Goal: Task Accomplishment & Management: Complete application form

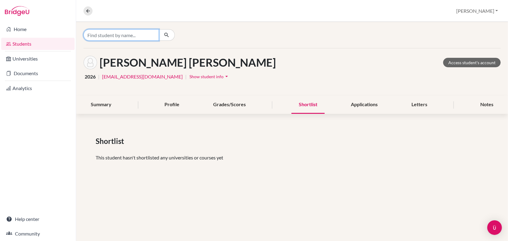
click at [124, 40] on input "Find student by name..." at bounding box center [121, 35] width 76 height 12
drag, startPoint x: 124, startPoint y: 40, endPoint x: 120, endPoint y: 70, distance: 31.0
click at [120, 70] on div "DESAI, Samiksha Sandeep Access student's account 2026 | samiksha_desai@my.ofs.e…" at bounding box center [292, 71] width 432 height 47
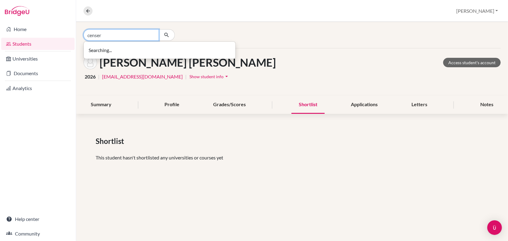
click at [98, 36] on input "censer" at bounding box center [121, 35] width 76 height 12
click at [114, 36] on input "censer" at bounding box center [121, 35] width 76 height 12
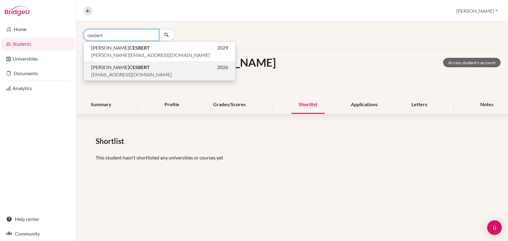
type input "cesbert"
click at [114, 71] on span "[EMAIL_ADDRESS][DOMAIN_NAME]" at bounding box center [131, 74] width 81 height 7
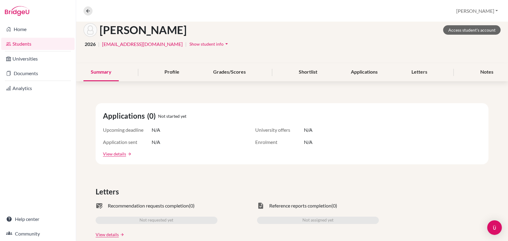
scroll to position [35, 0]
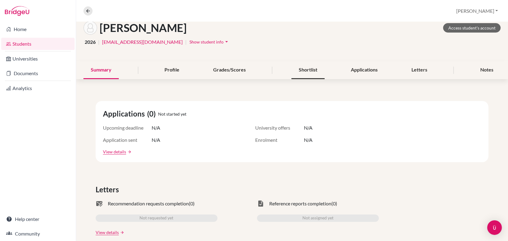
click at [306, 68] on div "Shortlist" at bounding box center [307, 70] width 33 height 18
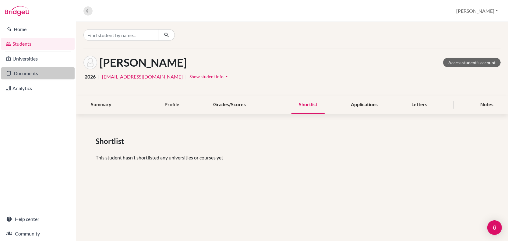
click at [30, 77] on link "Documents" at bounding box center [37, 73] width 73 height 12
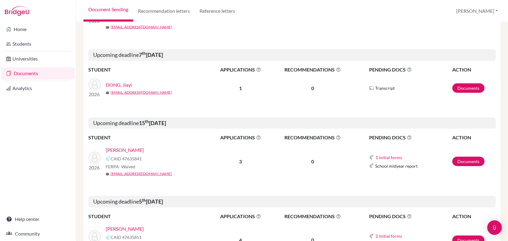
scroll to position [322, 0]
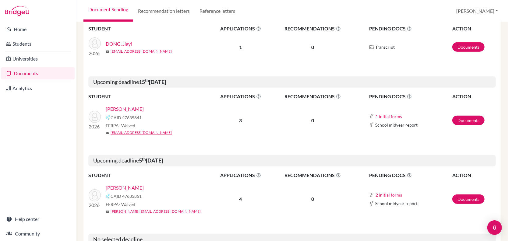
click at [129, 105] on link "[PERSON_NAME]" at bounding box center [125, 108] width 38 height 7
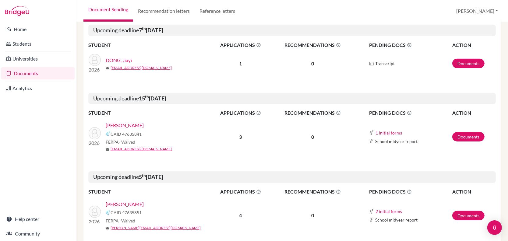
scroll to position [265, 0]
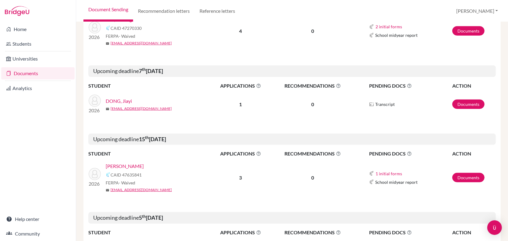
click at [128, 163] on link "SINGH, Kulraj" at bounding box center [125, 166] width 38 height 7
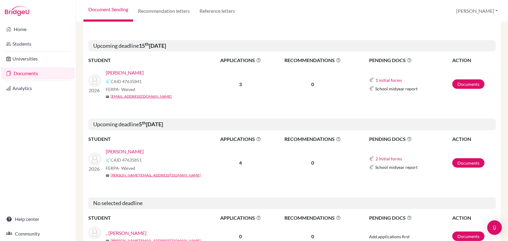
scroll to position [362, 0]
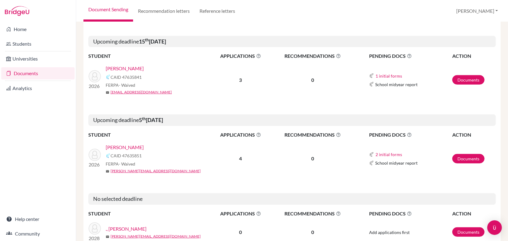
click at [125, 144] on link "[PERSON_NAME]" at bounding box center [125, 147] width 38 height 7
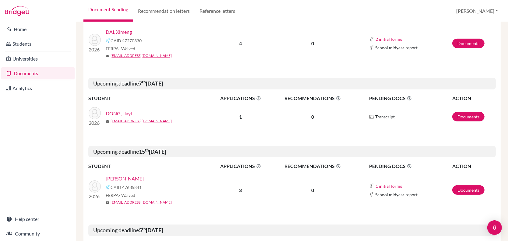
scroll to position [251, 0]
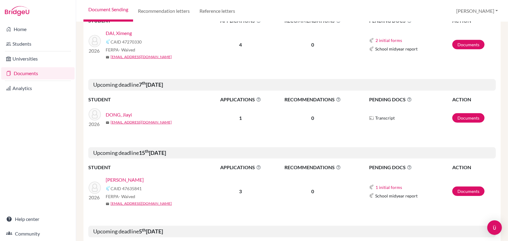
click at [125, 111] on link "DONG, Jiayi" at bounding box center [119, 114] width 26 height 7
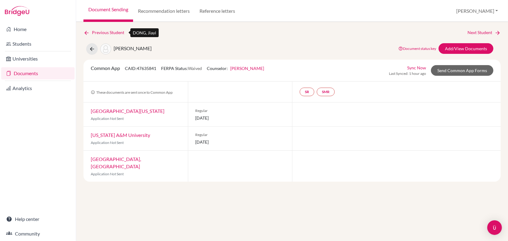
click at [85, 34] on icon at bounding box center [86, 33] width 6 height 6
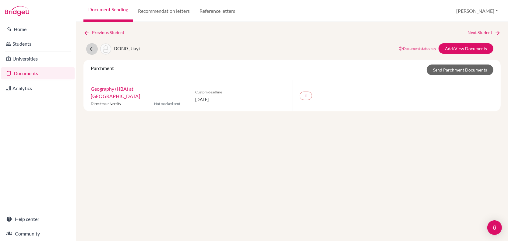
click at [90, 48] on icon at bounding box center [92, 49] width 6 height 6
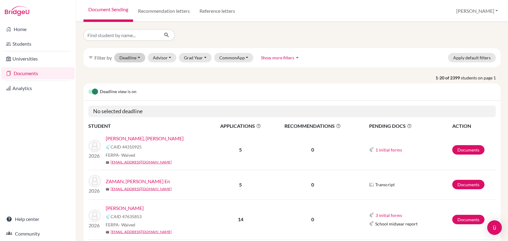
click at [131, 58] on button "Deadline - Select a date range Or double click for a single date selection [DAT…" at bounding box center [129, 57] width 31 height 9
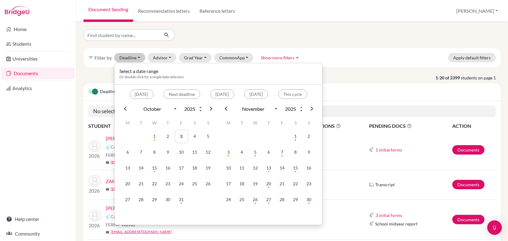
click at [338, 48] on div "filter_list Filter by Deadline - Select a date range Or double click for a sing…" at bounding box center [291, 57] width 417 height 19
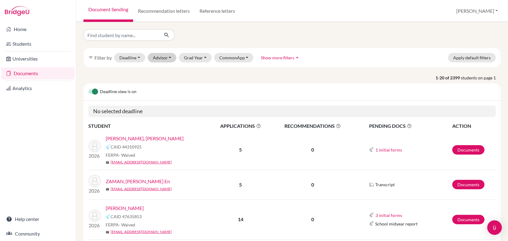
click at [160, 55] on button "Advisor" at bounding box center [162, 57] width 29 height 9
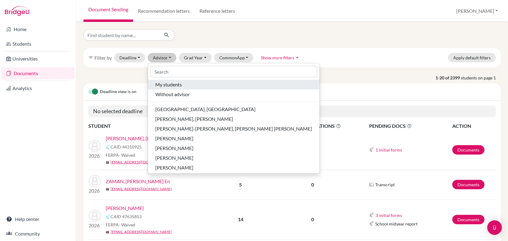
click at [163, 86] on span "My students" at bounding box center [168, 84] width 26 height 7
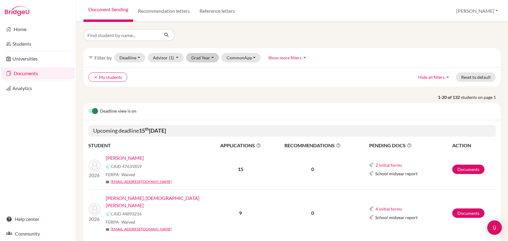
click at [198, 57] on button "Grad Year" at bounding box center [202, 57] width 33 height 9
click at [202, 97] on span "2026" at bounding box center [199, 99] width 11 height 7
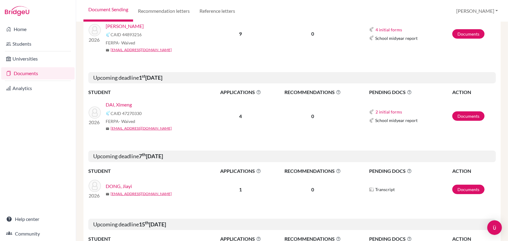
scroll to position [177, 0]
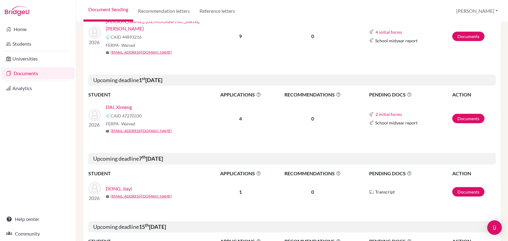
click at [119, 104] on link "DAI, Ximeng" at bounding box center [119, 107] width 26 height 7
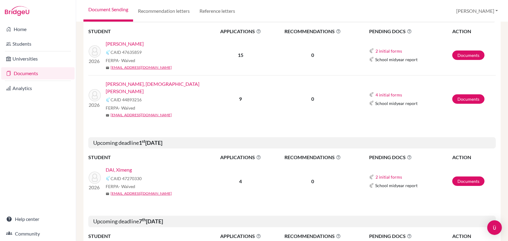
scroll to position [98, 0]
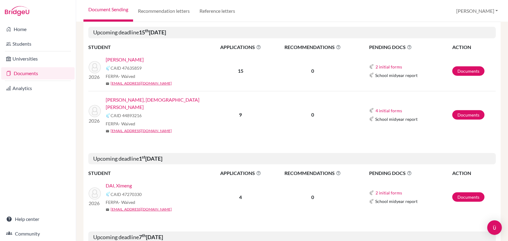
click at [134, 96] on link "UPPALAPATI, Samhita Savitri" at bounding box center [160, 103] width 109 height 15
click at [132, 56] on link "KOHLI, Devansh" at bounding box center [125, 59] width 38 height 7
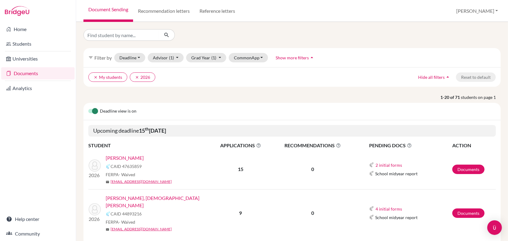
scroll to position [0, 0]
click at [106, 36] on input "Find student by name..." at bounding box center [121, 35] width 76 height 12
type input "wadhwa sanaa"
click at [167, 35] on button "submit" at bounding box center [167, 35] width 16 height 12
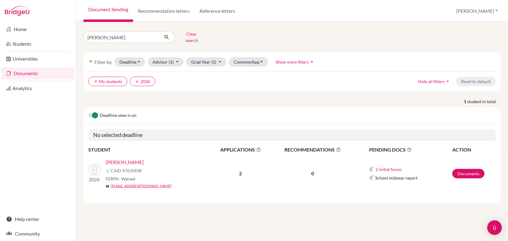
click at [121, 159] on link "WADHWA, Sanaa" at bounding box center [125, 162] width 38 height 7
click at [117, 36] on input "wadhwa sanaa" at bounding box center [121, 37] width 76 height 12
type input "w"
click at [167, 35] on button "submit" at bounding box center [167, 37] width 16 height 12
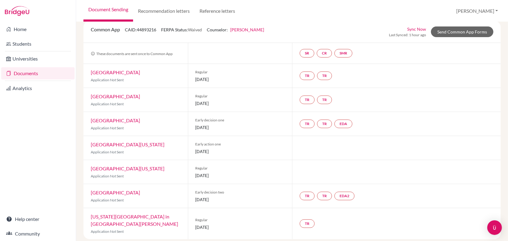
scroll to position [38, 0]
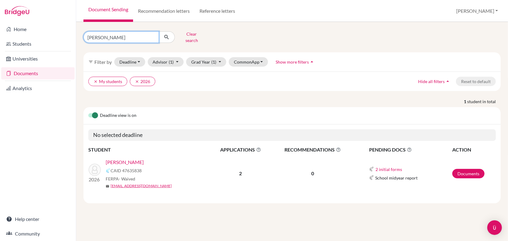
click at [126, 34] on input "wadhwa sanaa" at bounding box center [121, 37] width 76 height 12
type input "w"
click at [163, 57] on button "Advisor (1)" at bounding box center [166, 61] width 36 height 9
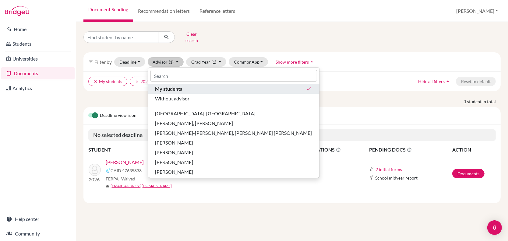
click at [168, 87] on span "My students" at bounding box center [168, 88] width 27 height 7
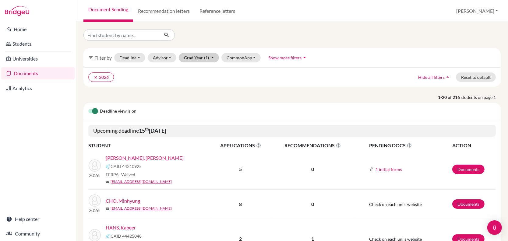
click at [198, 58] on button "Grad Year (1)" at bounding box center [199, 57] width 40 height 9
click at [198, 97] on div "2026 done" at bounding box center [196, 99] width 21 height 7
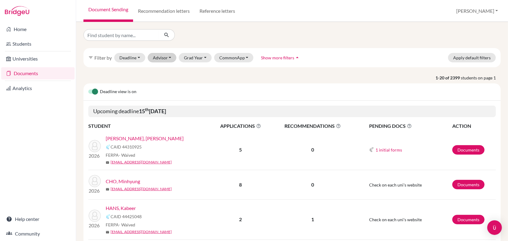
click at [161, 57] on button "Advisor" at bounding box center [162, 57] width 29 height 9
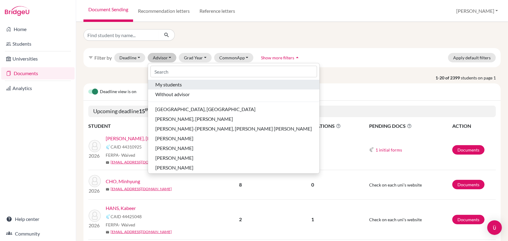
click at [165, 86] on span "My students" at bounding box center [168, 84] width 26 height 7
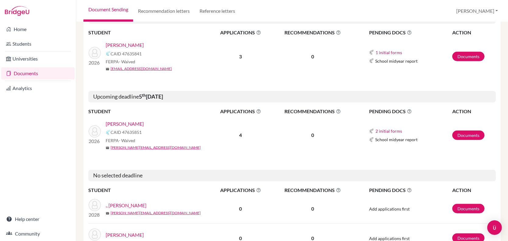
scroll to position [388, 0]
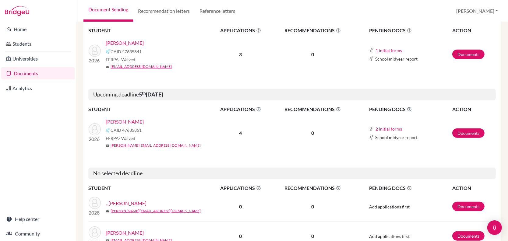
click at [118, 118] on link "SOOD, Ariana" at bounding box center [125, 121] width 38 height 7
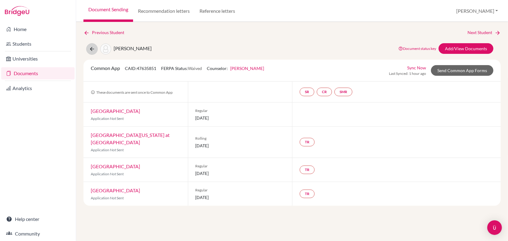
click at [91, 47] on icon at bounding box center [92, 49] width 6 height 6
click at [85, 30] on icon at bounding box center [86, 33] width 6 height 6
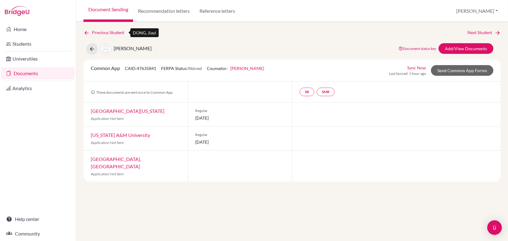
click at [84, 33] on icon at bounding box center [86, 33] width 6 height 6
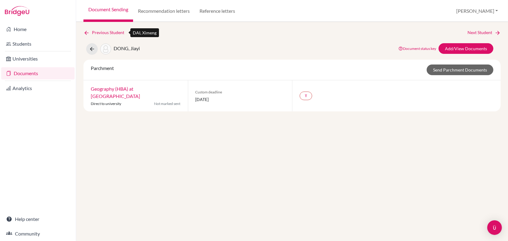
click at [86, 31] on icon at bounding box center [86, 33] width 6 height 6
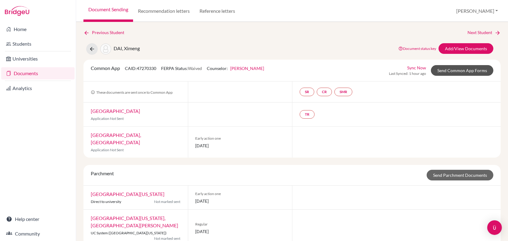
click at [452, 70] on link "Send Common App Forms" at bounding box center [462, 70] width 62 height 11
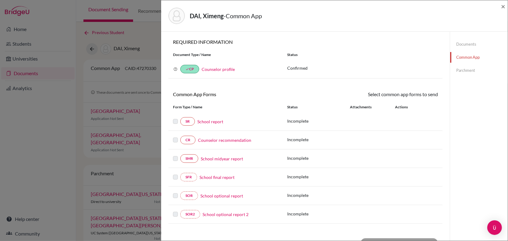
click at [212, 121] on link "School report" at bounding box center [210, 121] width 26 height 6
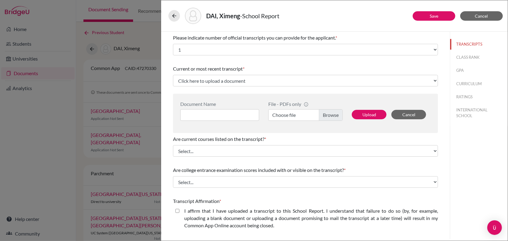
click at [236, 56] on div "Please indicate number of official transcripts you can provide for the applican…" at bounding box center [305, 45] width 265 height 26
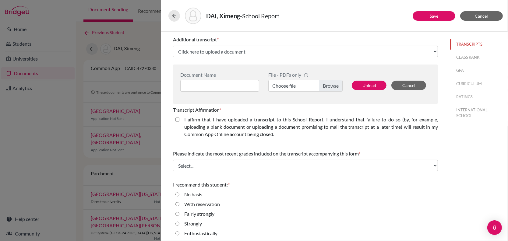
scroll to position [161, 0]
click at [476, 59] on button "CLASS RANK" at bounding box center [479, 57] width 58 height 11
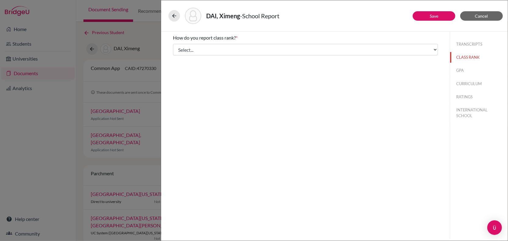
scroll to position [0, 0]
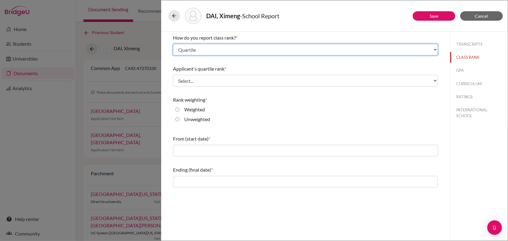
select select "5"
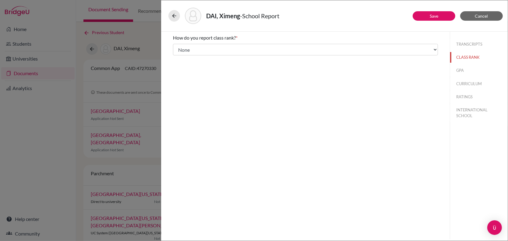
click at [462, 68] on button "GPA" at bounding box center [479, 70] width 58 height 11
click at [179, 59] on div "No" at bounding box center [184, 59] width 11 height 10
click at [178, 56] on input "No" at bounding box center [177, 57] width 4 height 7
radio input "true"
click at [469, 82] on button "CURRICULUM" at bounding box center [479, 84] width 58 height 11
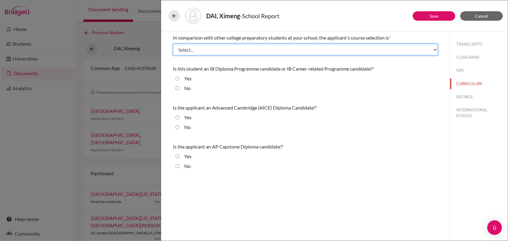
select select "4"
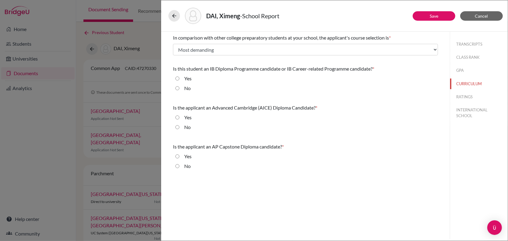
click at [177, 79] on input "Yes" at bounding box center [177, 78] width 4 height 7
radio input "true"
click at [180, 125] on div "No" at bounding box center [184, 129] width 11 height 10
click at [177, 124] on input "No" at bounding box center [177, 127] width 4 height 7
radio input "true"
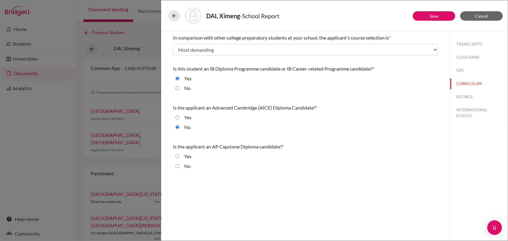
click at [178, 166] on input "No" at bounding box center [177, 166] width 4 height 7
radio input "true"
click at [463, 92] on button "RATINGS" at bounding box center [479, 97] width 58 height 11
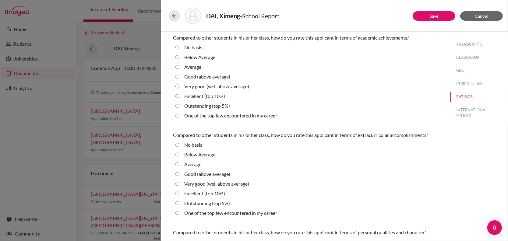
click at [178, 77] on average\) "Good (above average)" at bounding box center [177, 76] width 4 height 7
radio average\) "true"
click at [180, 86] on div "Very good (well above average)" at bounding box center [214, 88] width 70 height 10
click at [178, 86] on average\) "Very good (well above average)" at bounding box center [177, 86] width 4 height 7
radio average\) "true"
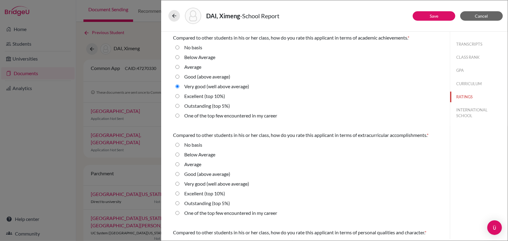
drag, startPoint x: 178, startPoint y: 86, endPoint x: 190, endPoint y: 103, distance: 21.5
click at [178, 86] on average\) "Very good (well above average)" at bounding box center [177, 86] width 4 height 7
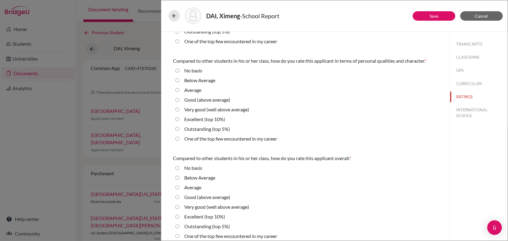
scroll to position [171, 0]
click at [466, 111] on button "INTERNATIONAL SCHOOL" at bounding box center [479, 113] width 58 height 16
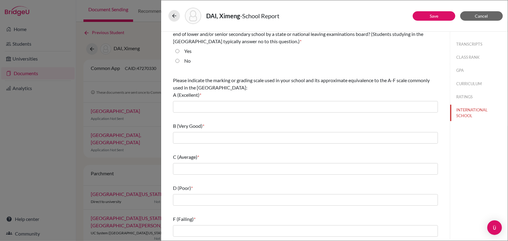
scroll to position [0, 0]
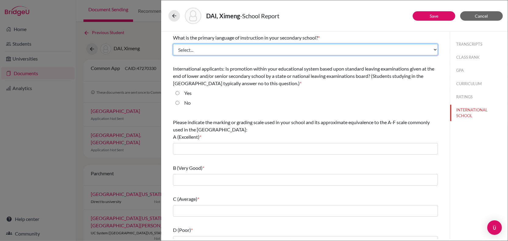
select select "14"
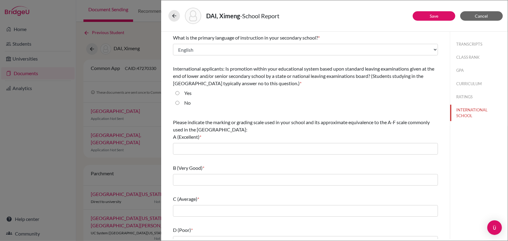
click at [178, 103] on input "No" at bounding box center [177, 102] width 4 height 7
radio input "true"
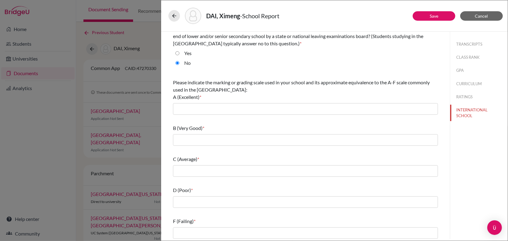
scroll to position [40, 0]
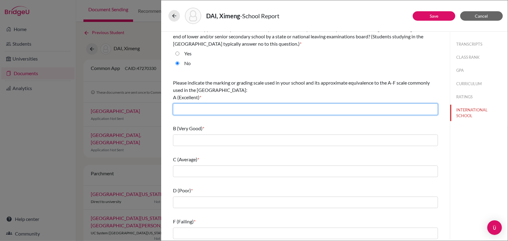
click at [222, 104] on input "text" at bounding box center [305, 110] width 265 height 12
type input "6,7"
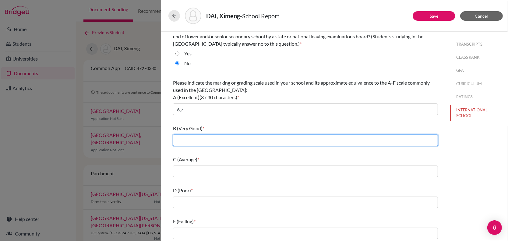
click at [188, 138] on input "text" at bounding box center [305, 141] width 265 height 12
type input "5"
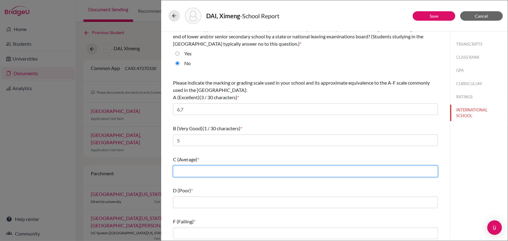
click at [195, 170] on input "text" at bounding box center [305, 172] width 265 height 12
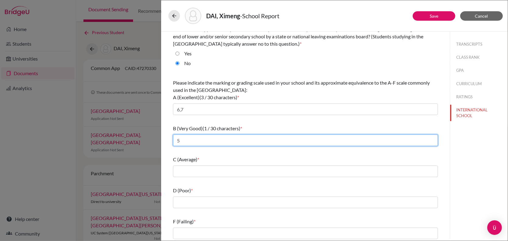
click at [192, 135] on input "5" at bounding box center [305, 141] width 265 height 12
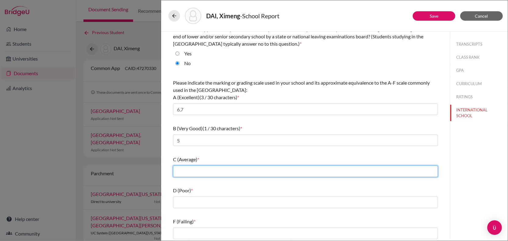
click at [185, 169] on input "text" at bounding box center [305, 172] width 265 height 12
type input "3,4"
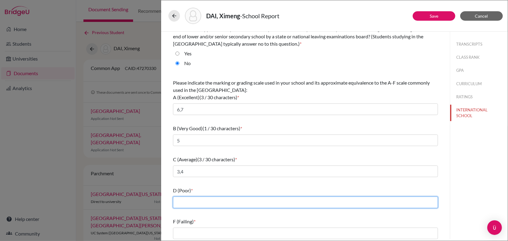
click at [182, 198] on input "text" at bounding box center [305, 203] width 265 height 12
type input "2"
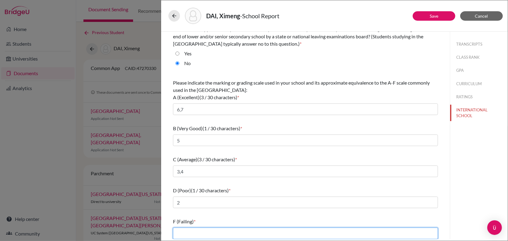
click at [188, 233] on input "text" at bounding box center [305, 234] width 265 height 12
type input "2"
type input "1"
click at [224, 212] on div "What is the primary language of instruction in your secondary school? * Select.…" at bounding box center [305, 117] width 265 height 250
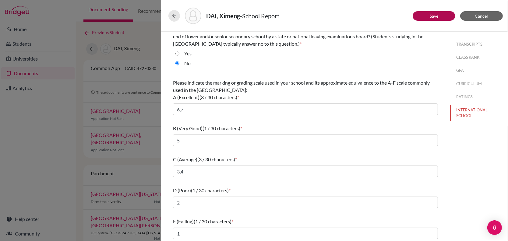
click at [445, 13] on button "Save" at bounding box center [434, 15] width 43 height 9
select select "2"
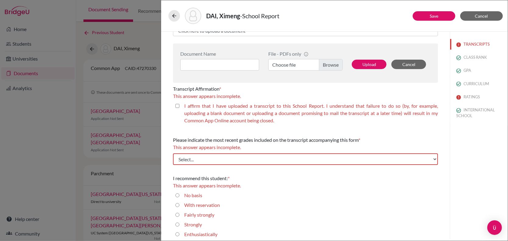
scroll to position [212, 0]
click at [118, 86] on div "DAI, Ximeng - School Report Save Cancel Please indicate number of official tran…" at bounding box center [254, 120] width 508 height 241
click at [171, 16] on button at bounding box center [174, 16] width 12 height 12
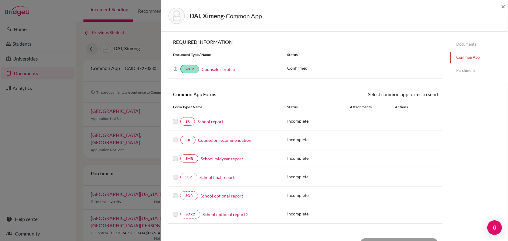
click at [121, 72] on div "DAI, Ximeng - Common App × × REQUIRED INFORMATION Document Type / Name Status W…" at bounding box center [254, 120] width 508 height 241
click at [502, 8] on span "×" at bounding box center [503, 6] width 4 height 9
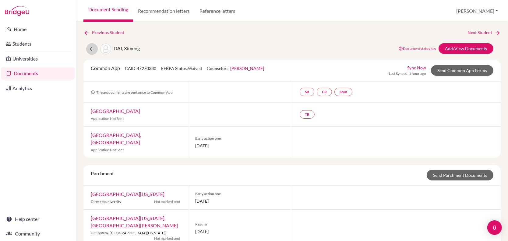
click at [88, 48] on button at bounding box center [92, 49] width 12 height 12
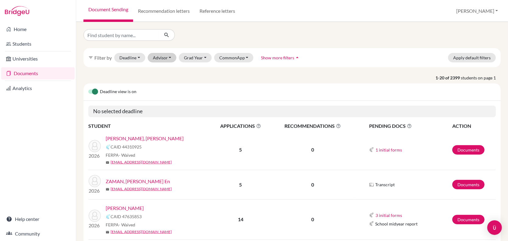
click at [162, 60] on button "Advisor" at bounding box center [162, 57] width 29 height 9
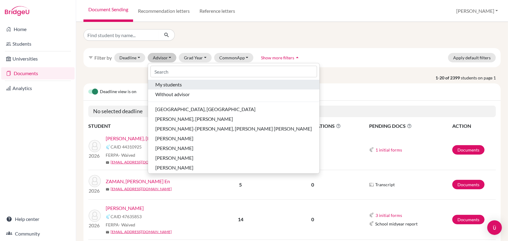
click at [167, 86] on span "My students" at bounding box center [168, 84] width 26 height 7
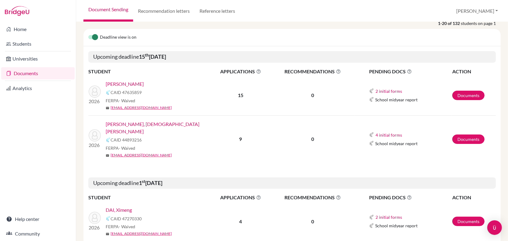
scroll to position [79, 0]
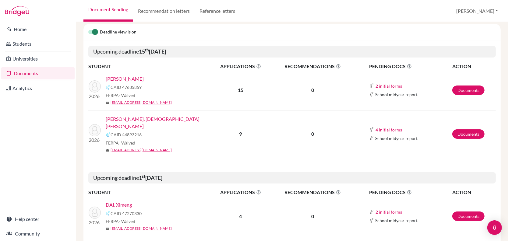
click at [147, 118] on link "[PERSON_NAME], [DEMOGRAPHIC_DATA][PERSON_NAME]" at bounding box center [160, 122] width 109 height 15
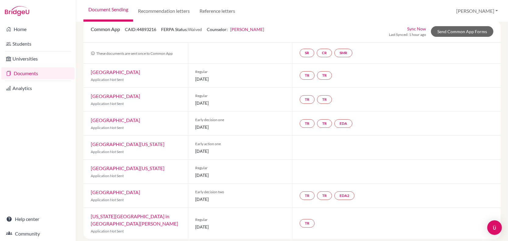
scroll to position [15, 0]
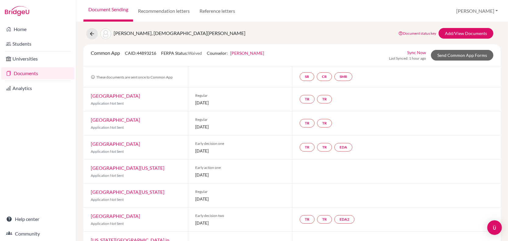
click at [117, 165] on link "[GEOGRAPHIC_DATA][US_STATE]" at bounding box center [128, 168] width 74 height 6
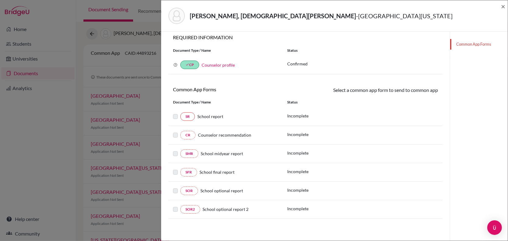
scroll to position [37, 0]
click at [208, 115] on span "School report" at bounding box center [210, 116] width 26 height 5
click at [184, 113] on link "SR" at bounding box center [187, 117] width 15 height 9
click at [501, 9] on span "×" at bounding box center [503, 6] width 4 height 9
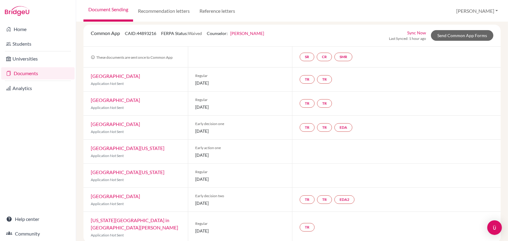
scroll to position [42, 0]
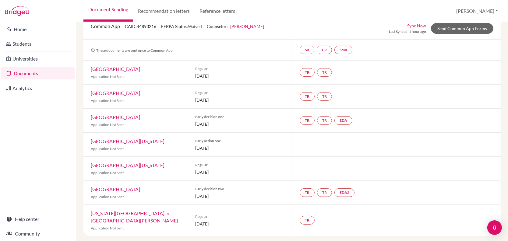
click at [340, 129] on div "TR TR EDA" at bounding box center [396, 121] width 209 height 24
click at [457, 26] on link "Send Common App Forms" at bounding box center [462, 28] width 62 height 11
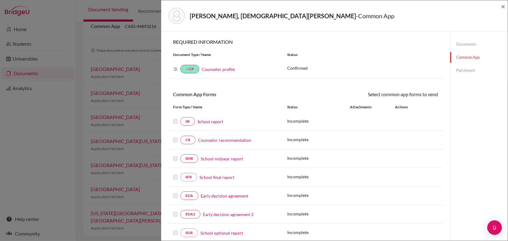
click at [206, 121] on link "School report" at bounding box center [210, 121] width 26 height 6
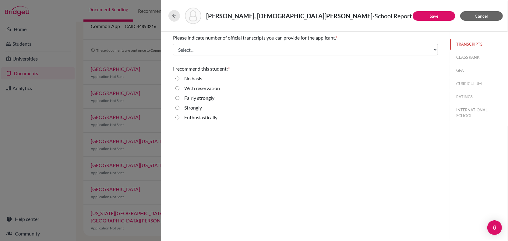
click at [119, 45] on div "[PERSON_NAME], [PERSON_NAME] - School Report Save Cancel Please indicate number…" at bounding box center [254, 120] width 508 height 241
click at [170, 15] on button at bounding box center [174, 16] width 12 height 12
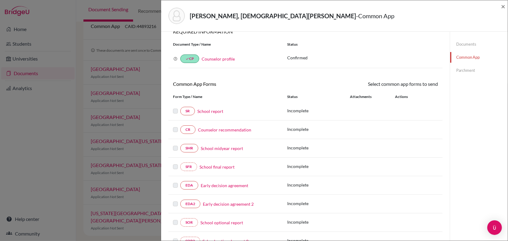
scroll to position [11, 0]
click at [504, 5] on span "×" at bounding box center [503, 6] width 4 height 9
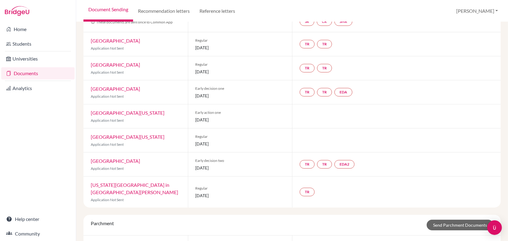
scroll to position [69, 0]
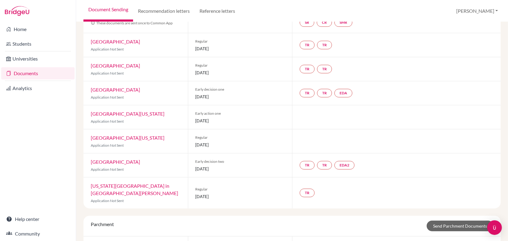
click at [121, 113] on link "[GEOGRAPHIC_DATA][US_STATE]" at bounding box center [128, 114] width 74 height 6
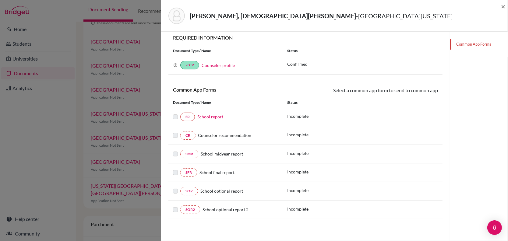
scroll to position [37, 0]
click at [203, 118] on link "School report" at bounding box center [210, 116] width 26 height 5
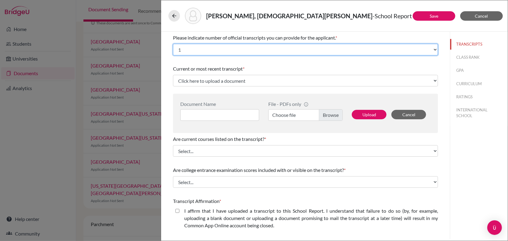
select select "2"
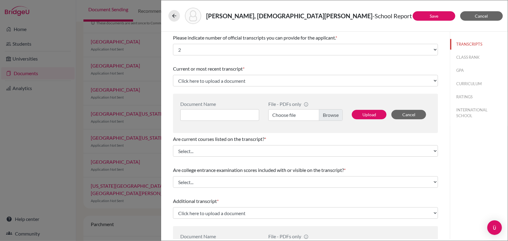
click at [122, 86] on div "[PERSON_NAME], [PERSON_NAME] - School Report Save Cancel Please indicate number…" at bounding box center [254, 120] width 508 height 241
click at [276, 65] on div "Current or most recent transcript *" at bounding box center [305, 68] width 265 height 7
